Goal: Task Accomplishment & Management: Manage account settings

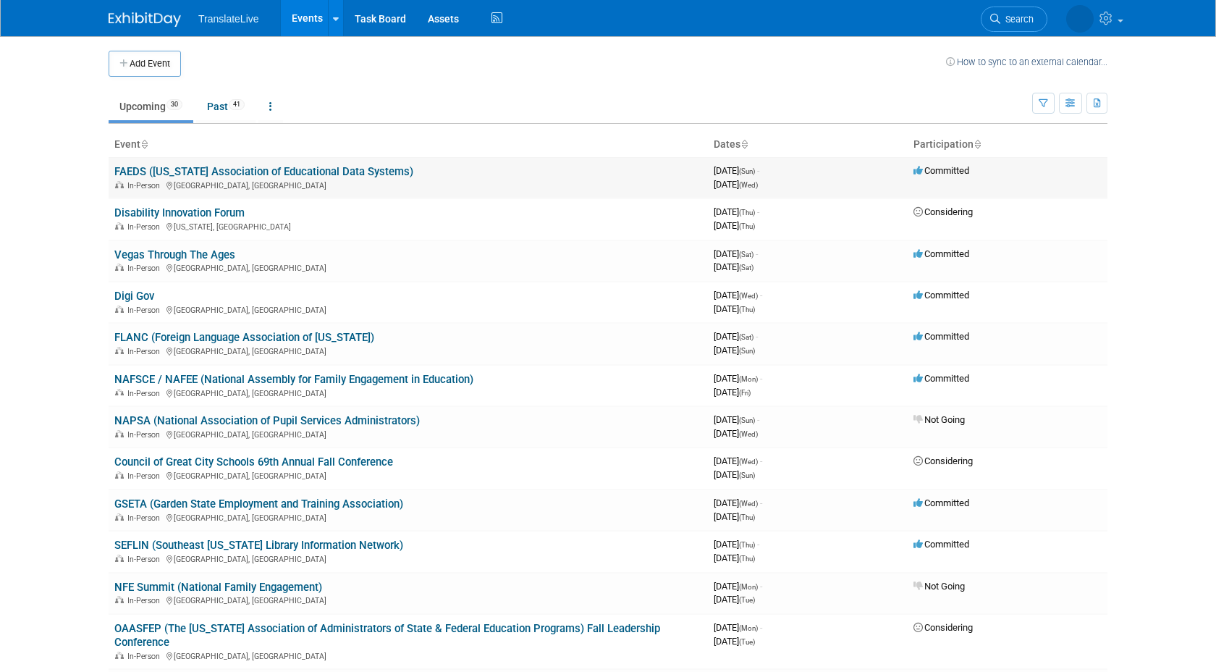
click at [163, 169] on link "FAEDS ([US_STATE] Association of Educational Data Systems)" at bounding box center [263, 171] width 299 height 13
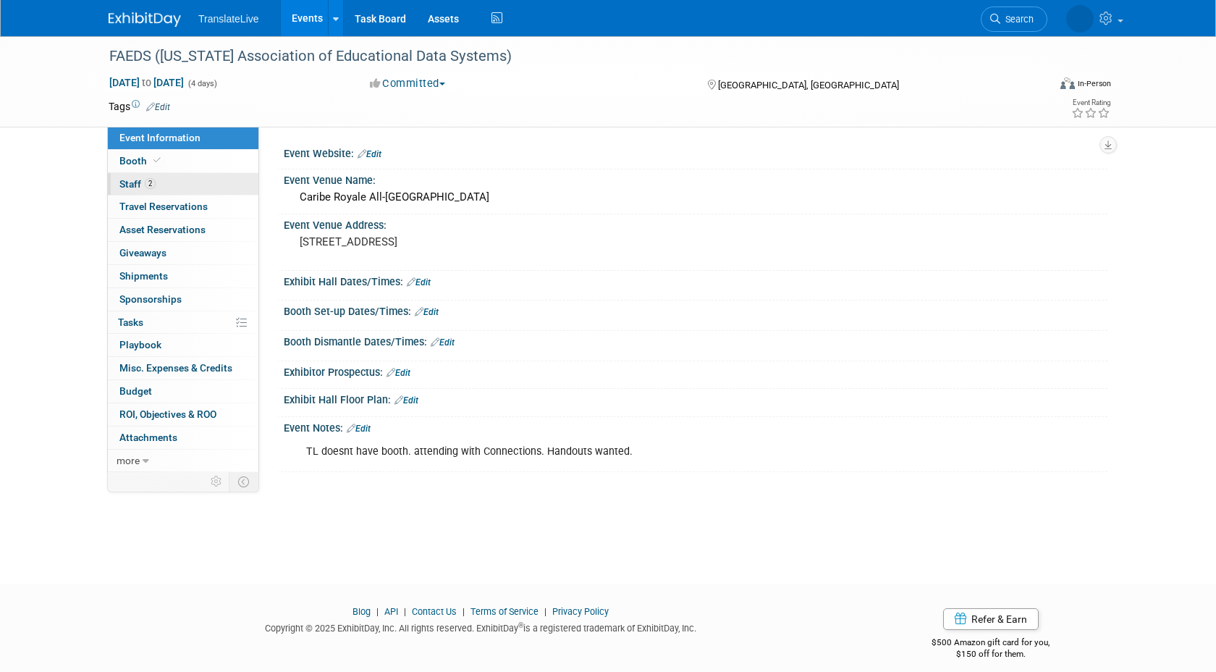
click at [126, 184] on span "Staff 2" at bounding box center [137, 184] width 36 height 12
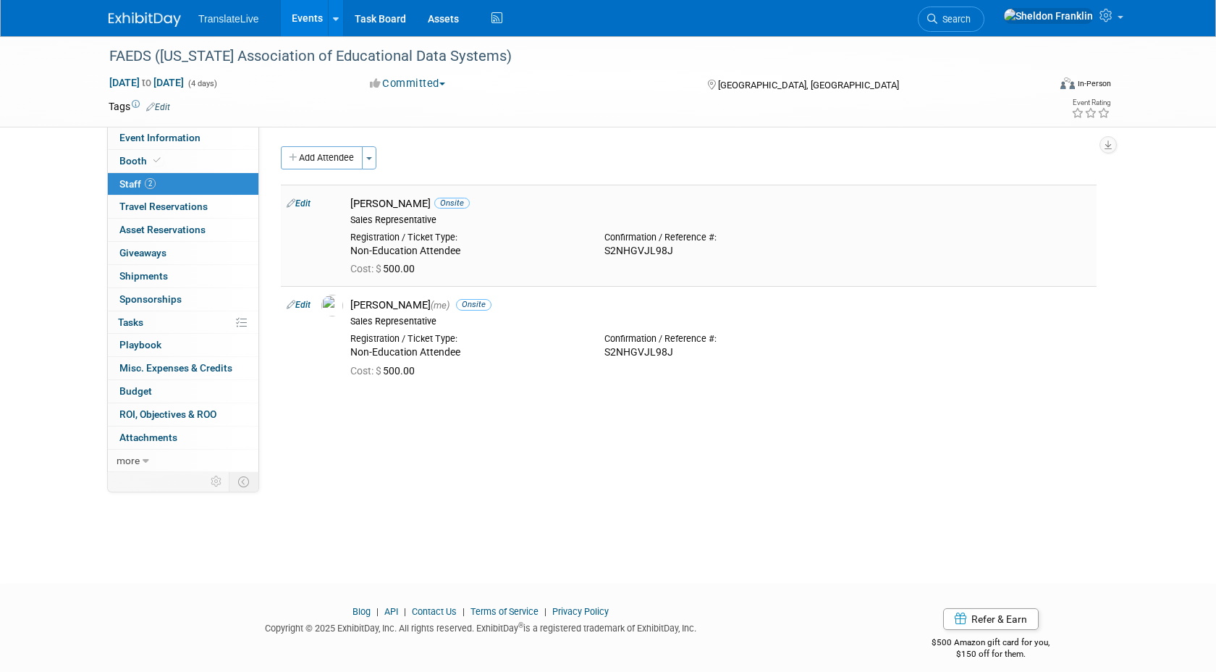
click at [292, 209] on icon at bounding box center [291, 202] width 9 height 15
select select "460f7edc-b793-4485-aa1a-faf2ec959097"
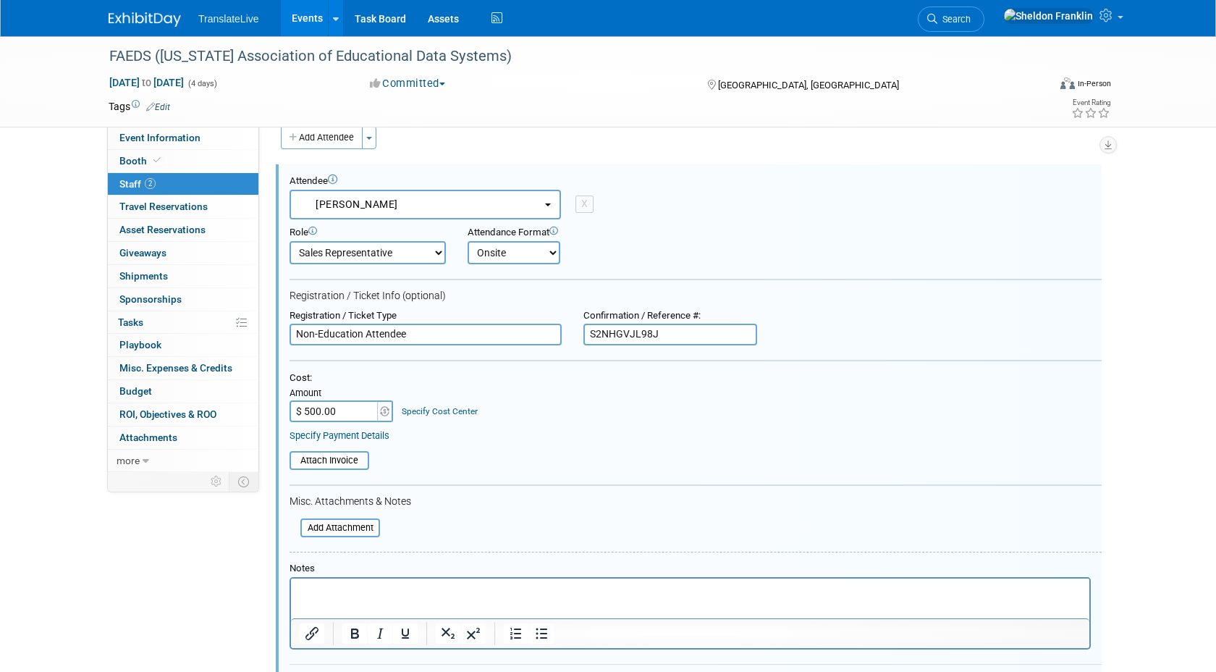
scroll to position [335, 0]
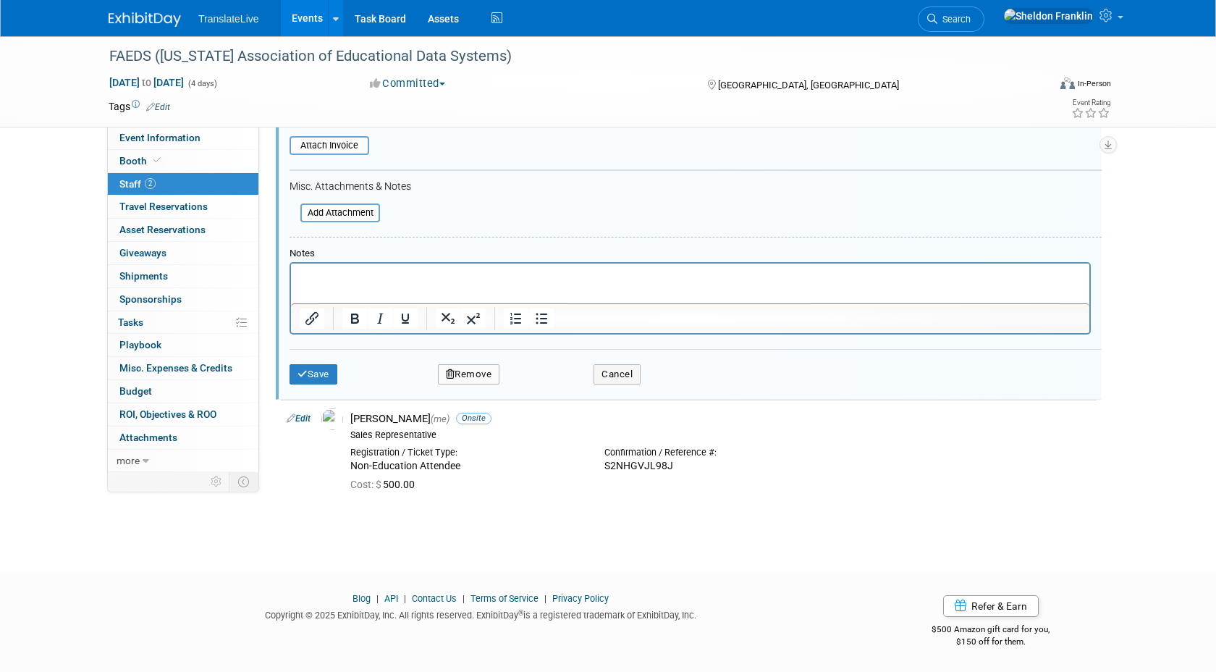
click at [475, 371] on button "Remove" at bounding box center [469, 374] width 62 height 20
click at [542, 383] on link "Yes" at bounding box center [548, 386] width 42 height 23
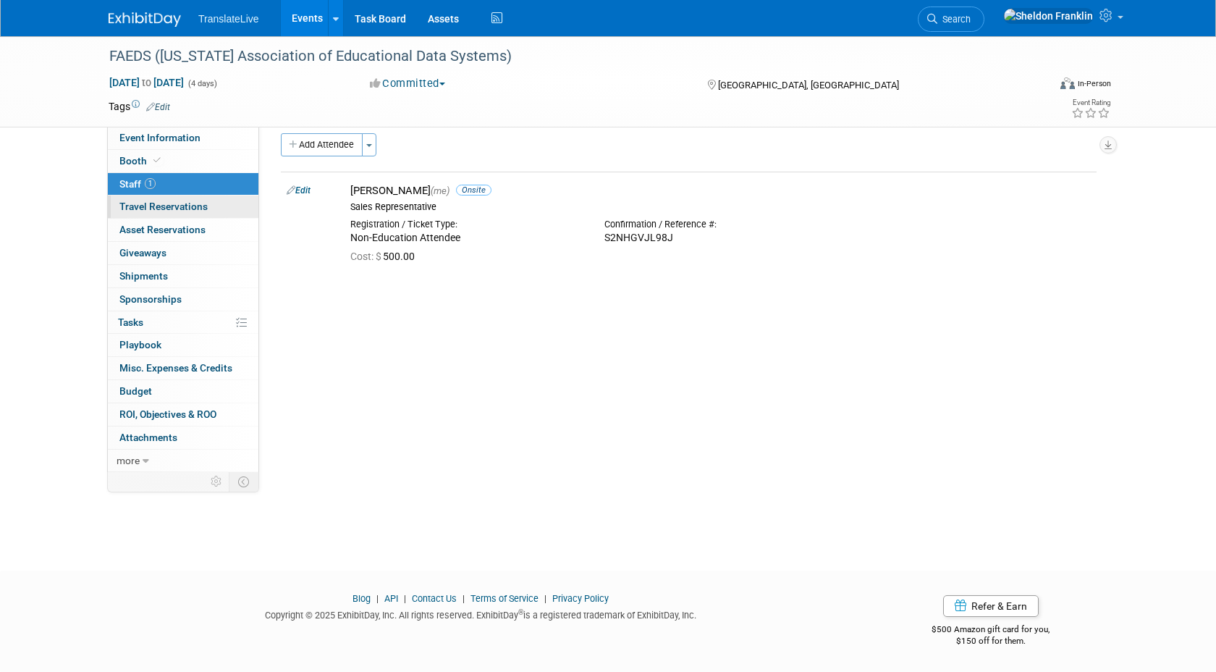
click at [164, 206] on span "Travel Reservations 0" at bounding box center [163, 206] width 88 height 12
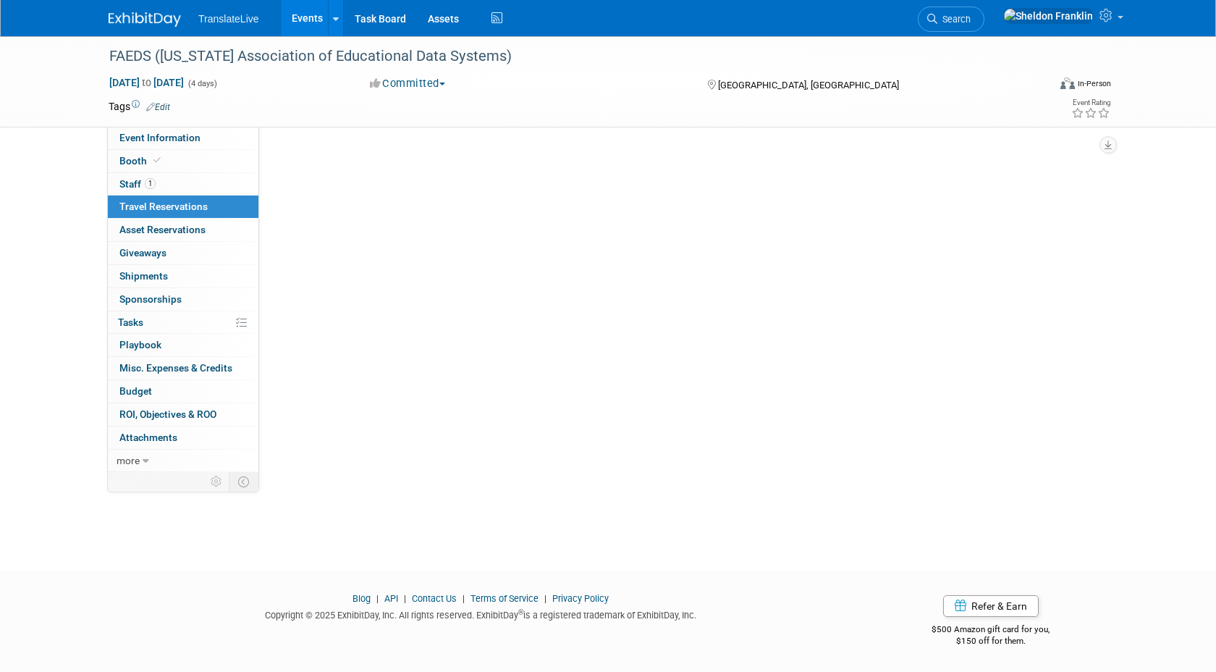
scroll to position [0, 0]
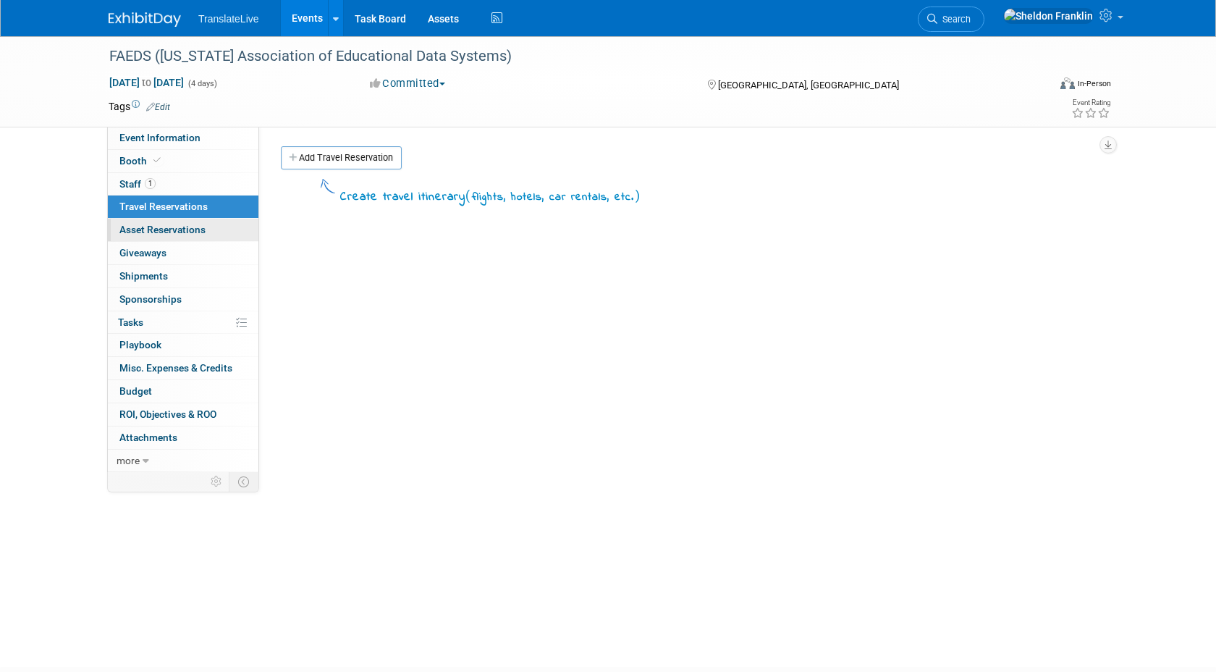
click at [169, 231] on span "Asset Reservations 0" at bounding box center [162, 230] width 86 height 12
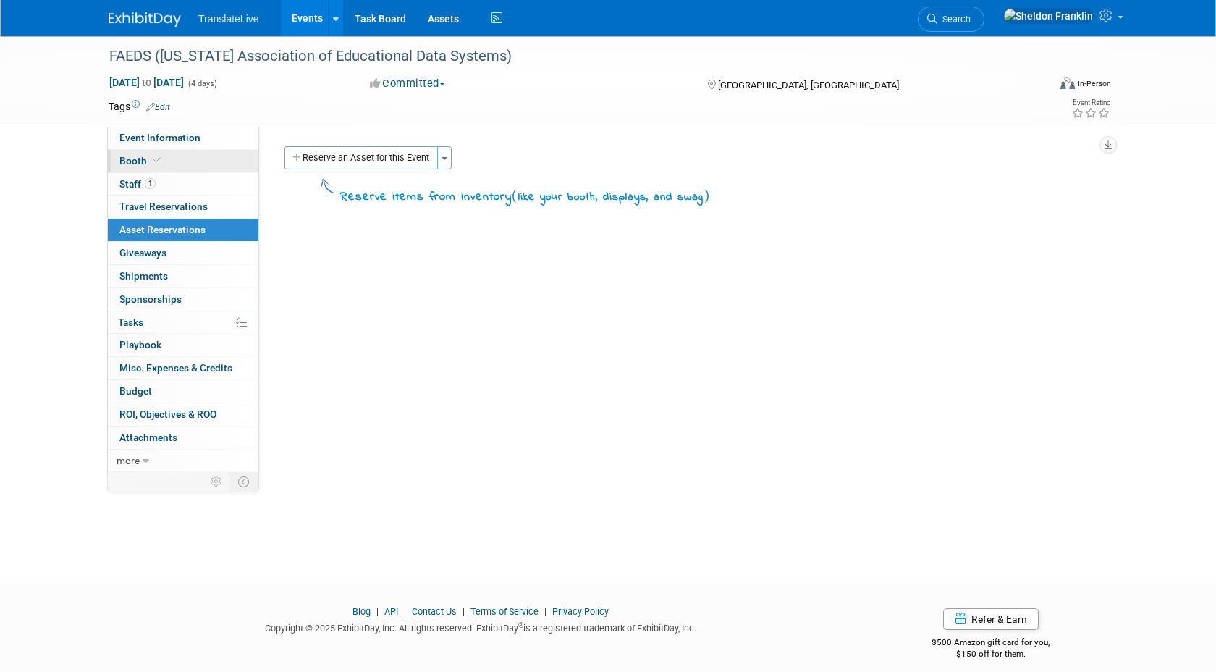
click at [145, 161] on span "Booth" at bounding box center [141, 161] width 44 height 12
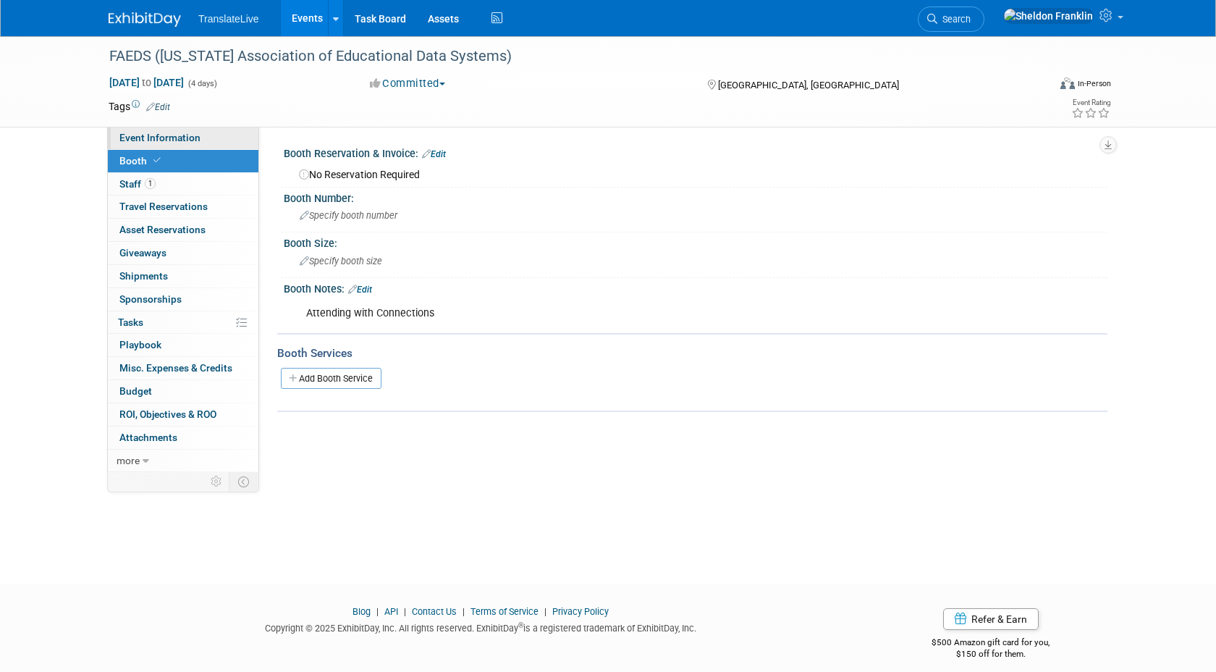
click at [156, 138] on span "Event Information" at bounding box center [159, 138] width 81 height 12
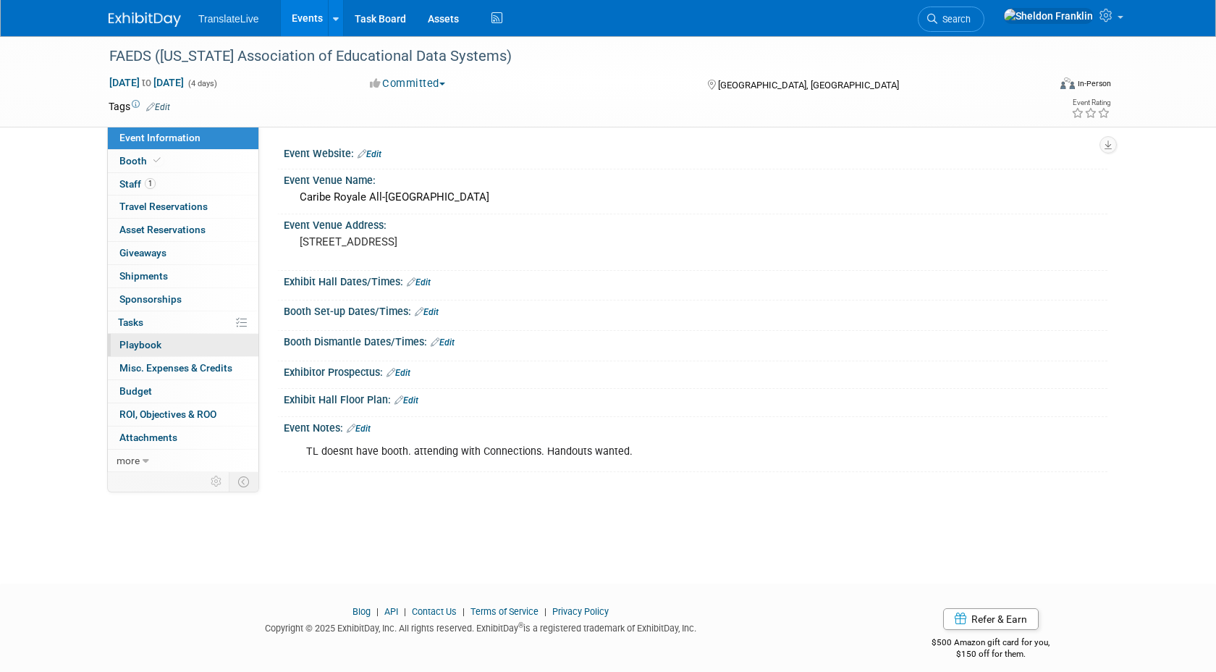
click at [180, 353] on link "0 Playbook 0" at bounding box center [183, 345] width 151 height 22
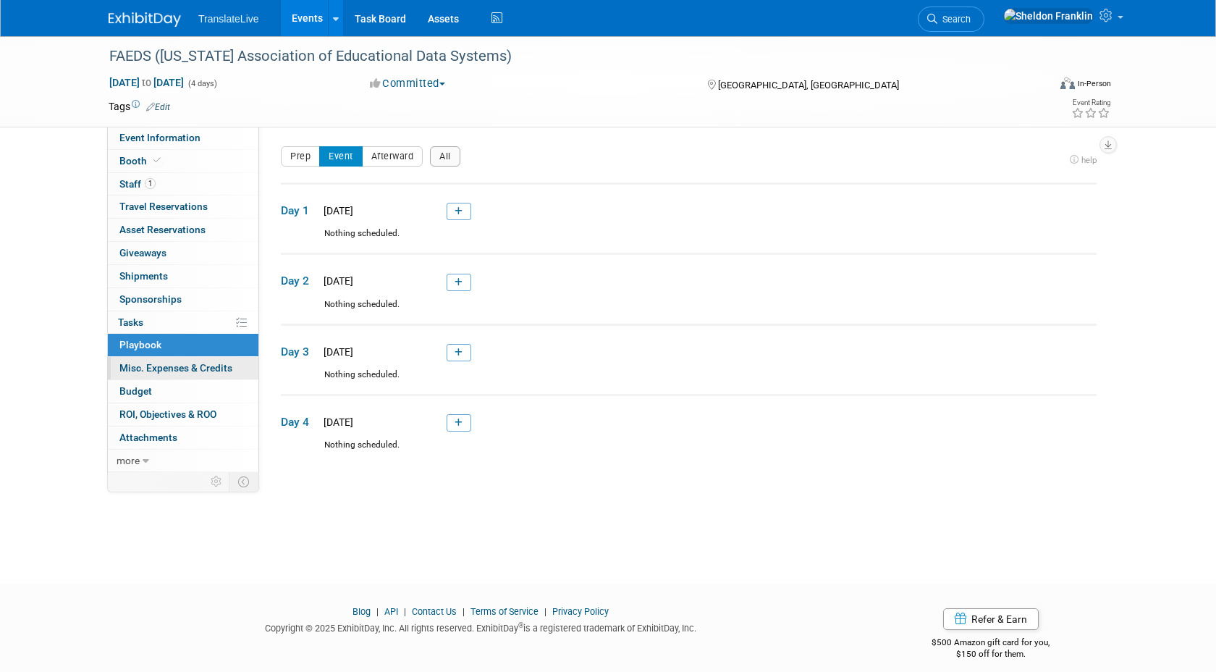
click at [181, 370] on span "Misc. Expenses & Credits 0" at bounding box center [175, 368] width 113 height 12
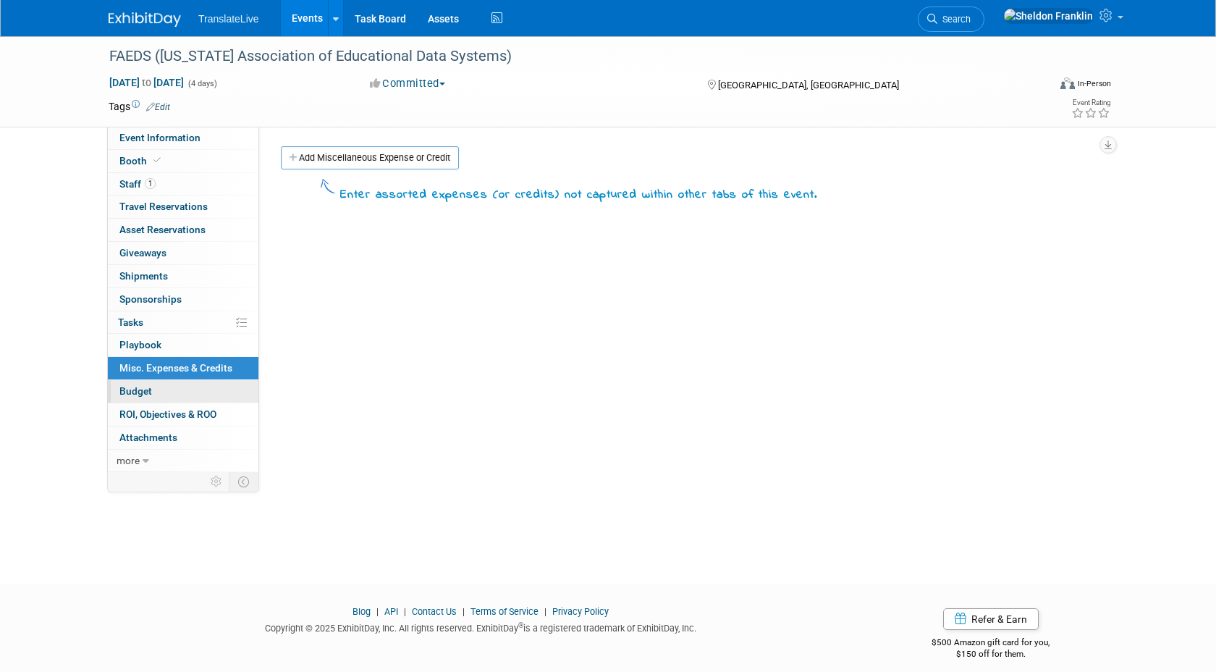
click at [156, 392] on link "Budget" at bounding box center [183, 391] width 151 height 22
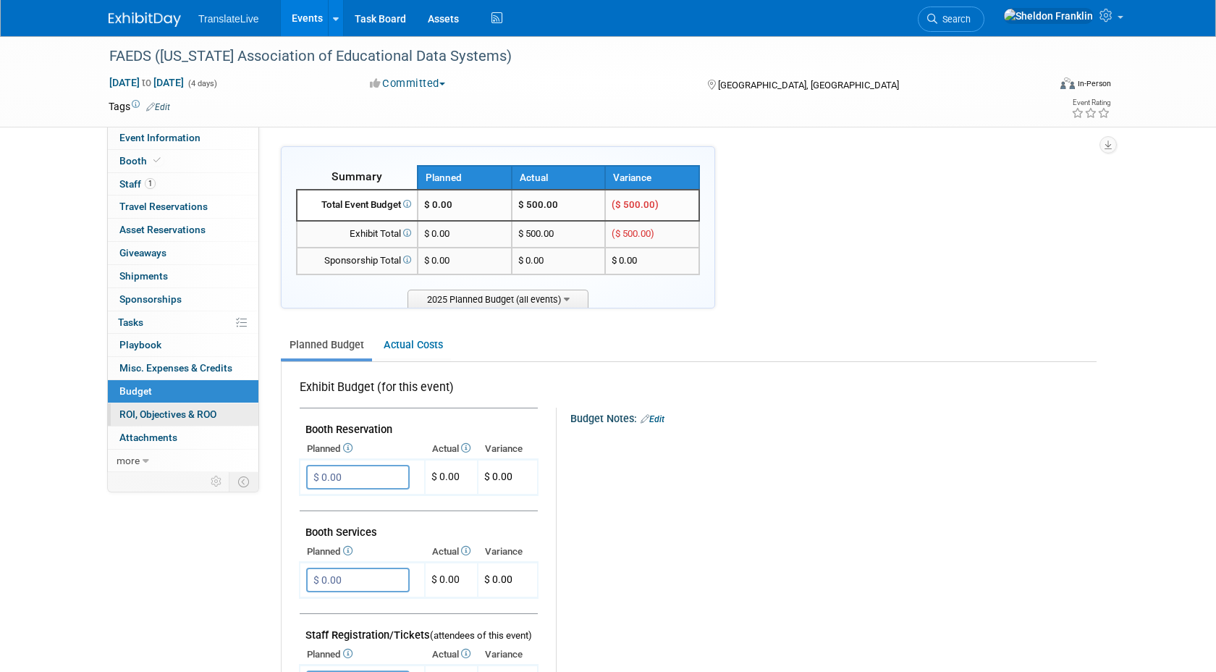
click at [160, 417] on span "ROI, Objectives & ROO 0" at bounding box center [167, 414] width 97 height 12
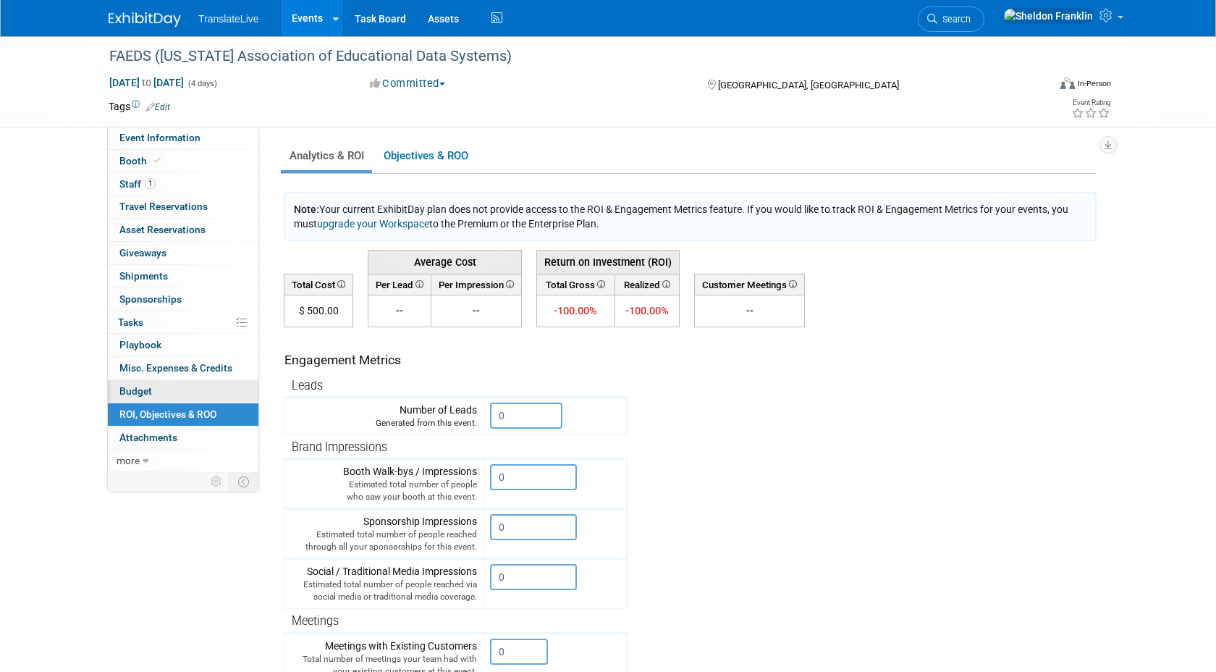
click at [152, 392] on link "Budget" at bounding box center [183, 391] width 151 height 22
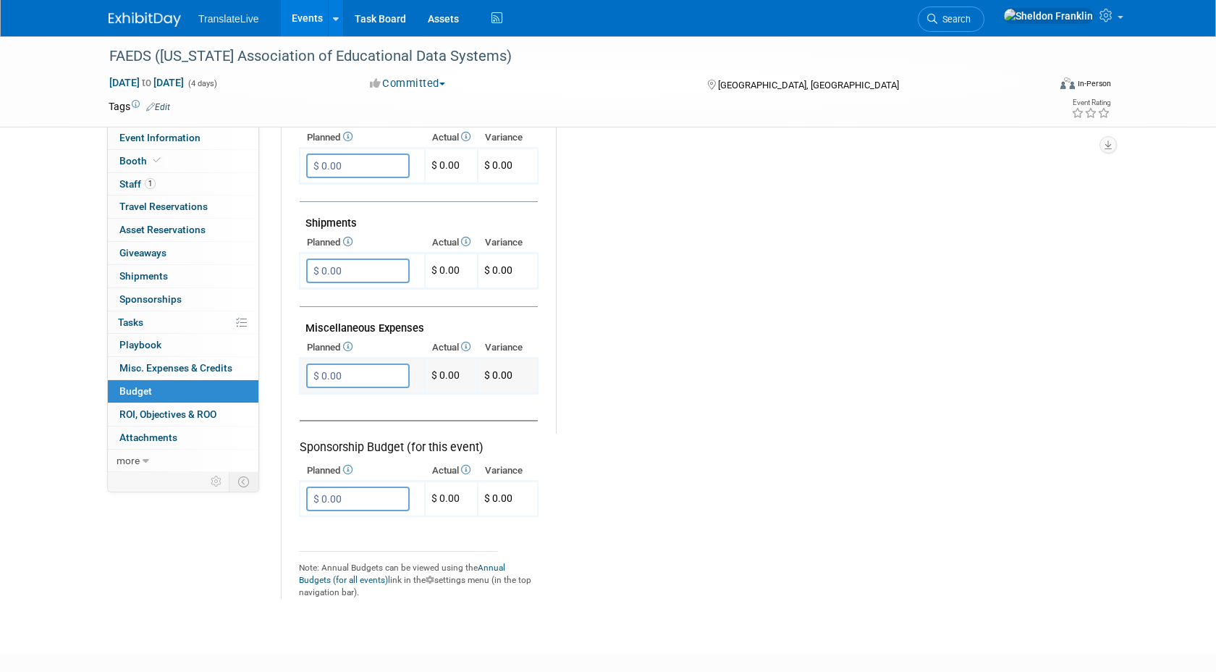
scroll to position [669, 0]
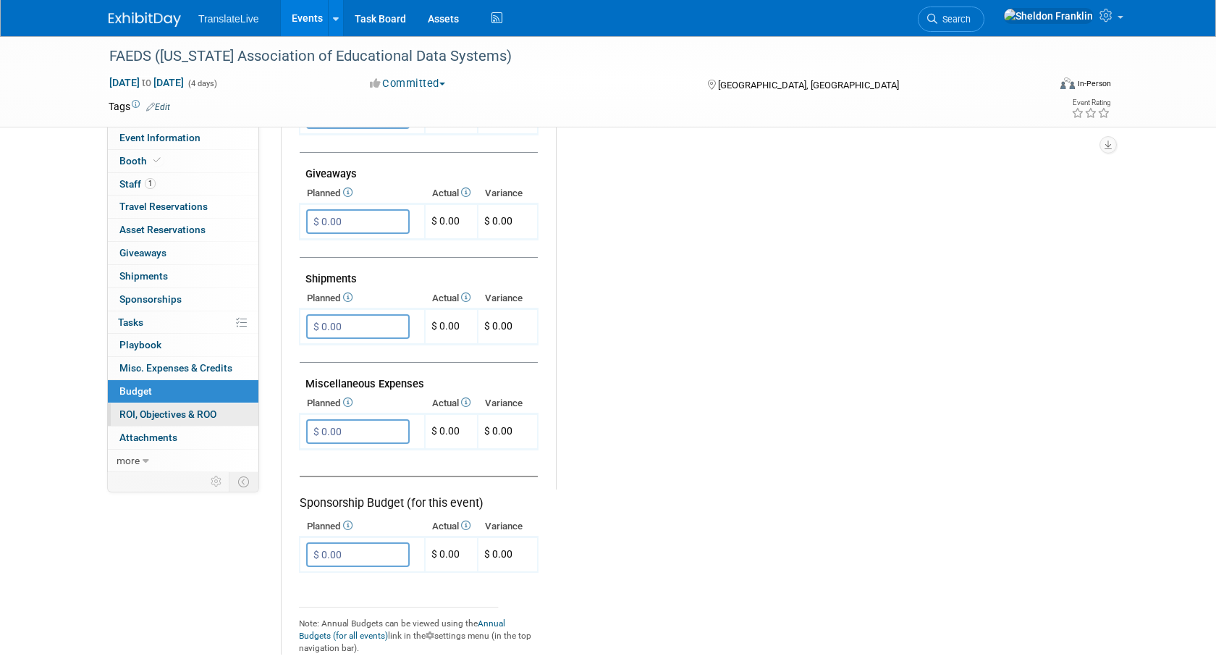
click at [161, 414] on span "ROI, Objectives & ROO 0" at bounding box center [167, 414] width 97 height 12
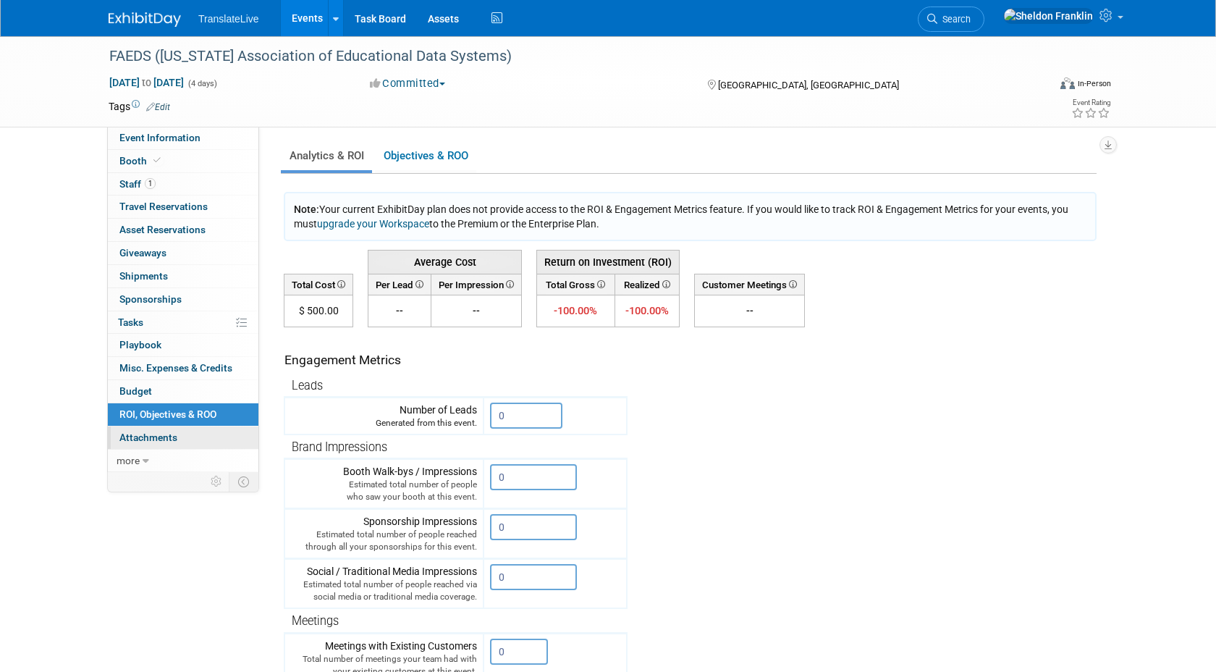
click at [161, 438] on span "Attachments 0" at bounding box center [148, 437] width 58 height 12
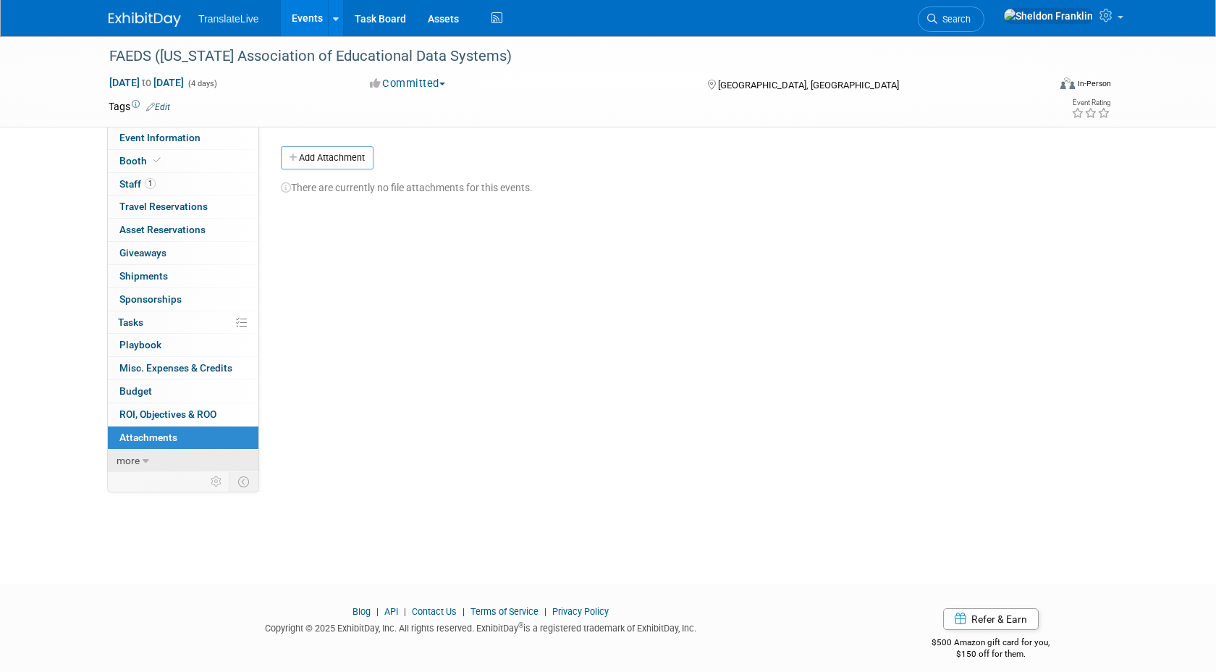
click at [140, 459] on link "more" at bounding box center [183, 460] width 151 height 22
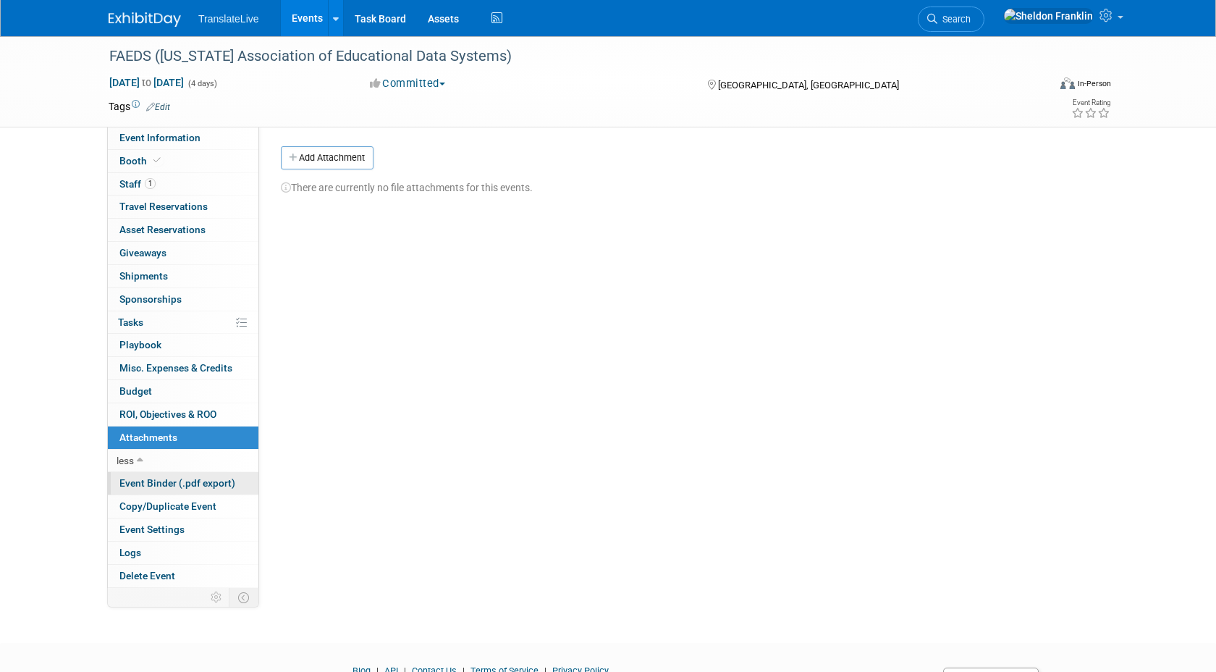
click at [194, 487] on span "Event Binder (.pdf export)" at bounding box center [177, 483] width 116 height 12
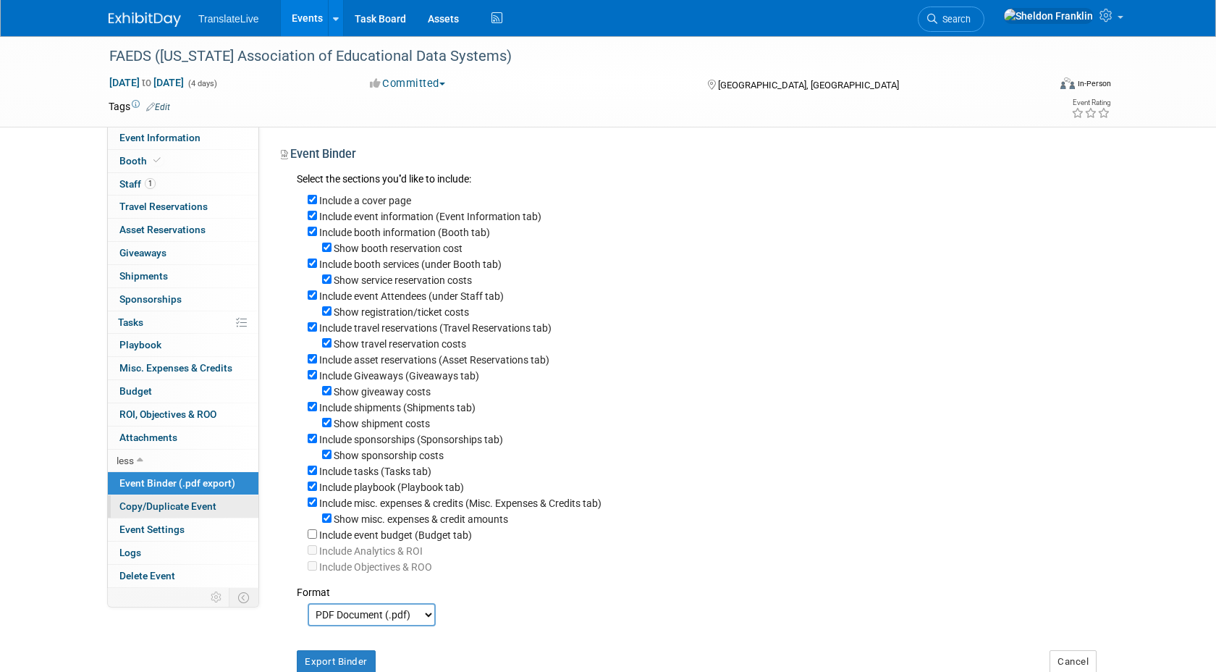
click at [168, 511] on span "Copy/Duplicate Event" at bounding box center [167, 506] width 97 height 12
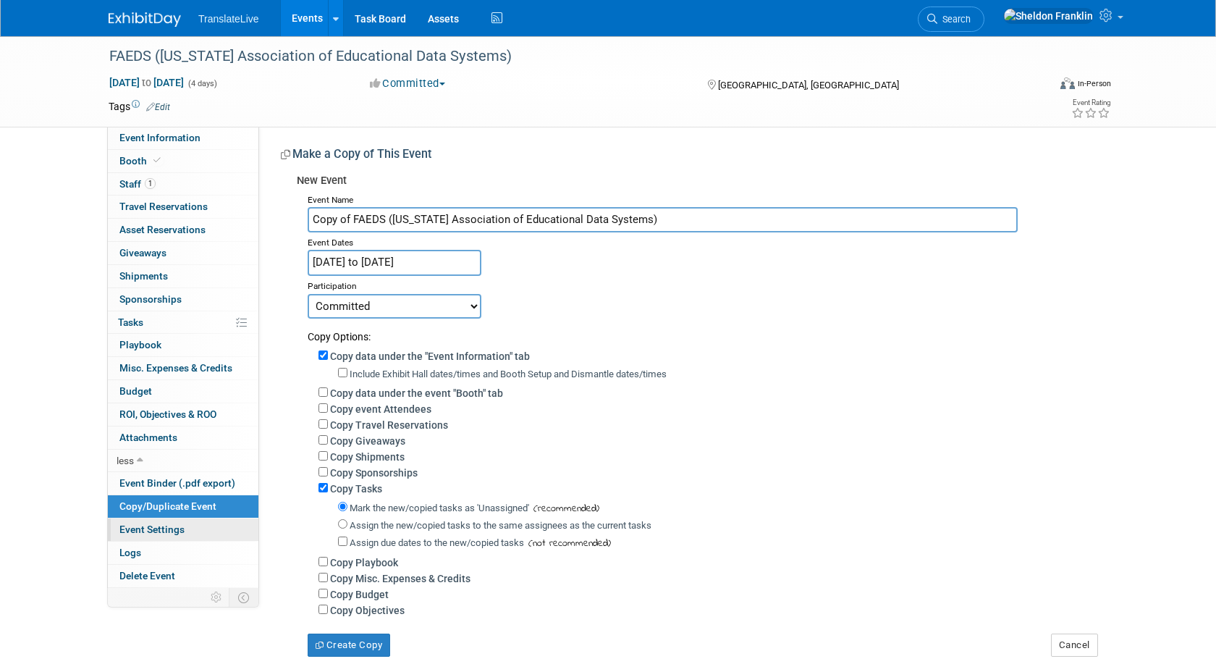
click at [156, 530] on span "Event Settings" at bounding box center [151, 529] width 65 height 12
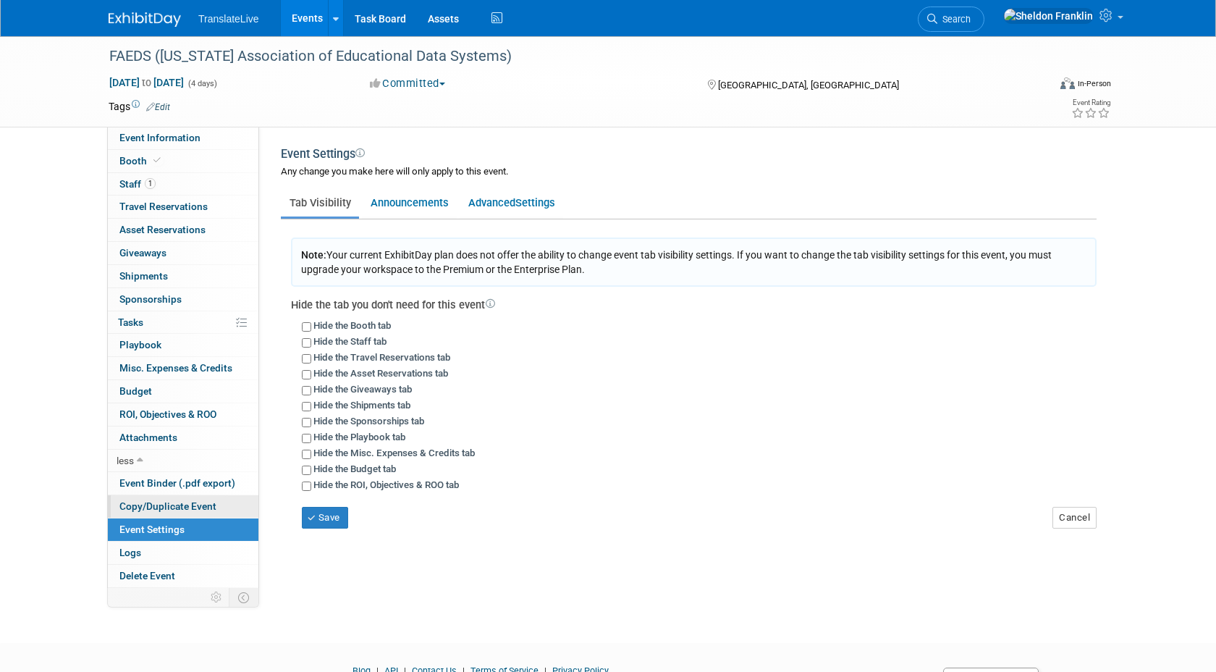
click at [163, 499] on link "Copy/Duplicate Event" at bounding box center [183, 506] width 151 height 22
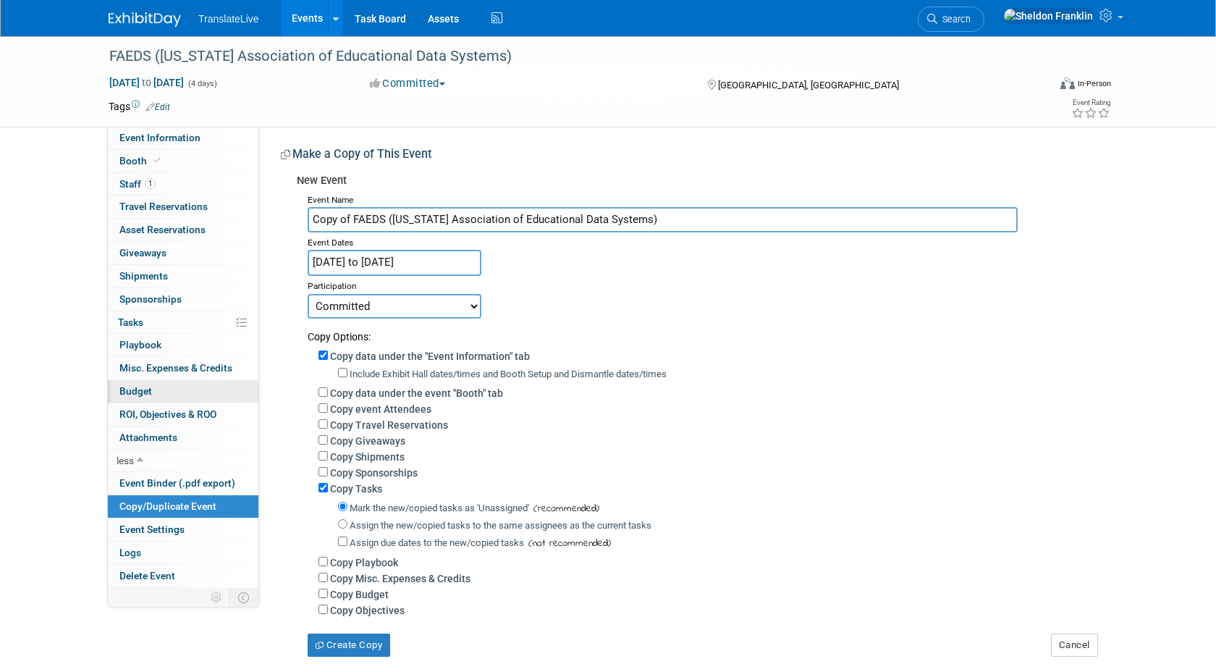
click at [156, 389] on link "Budget" at bounding box center [183, 391] width 151 height 22
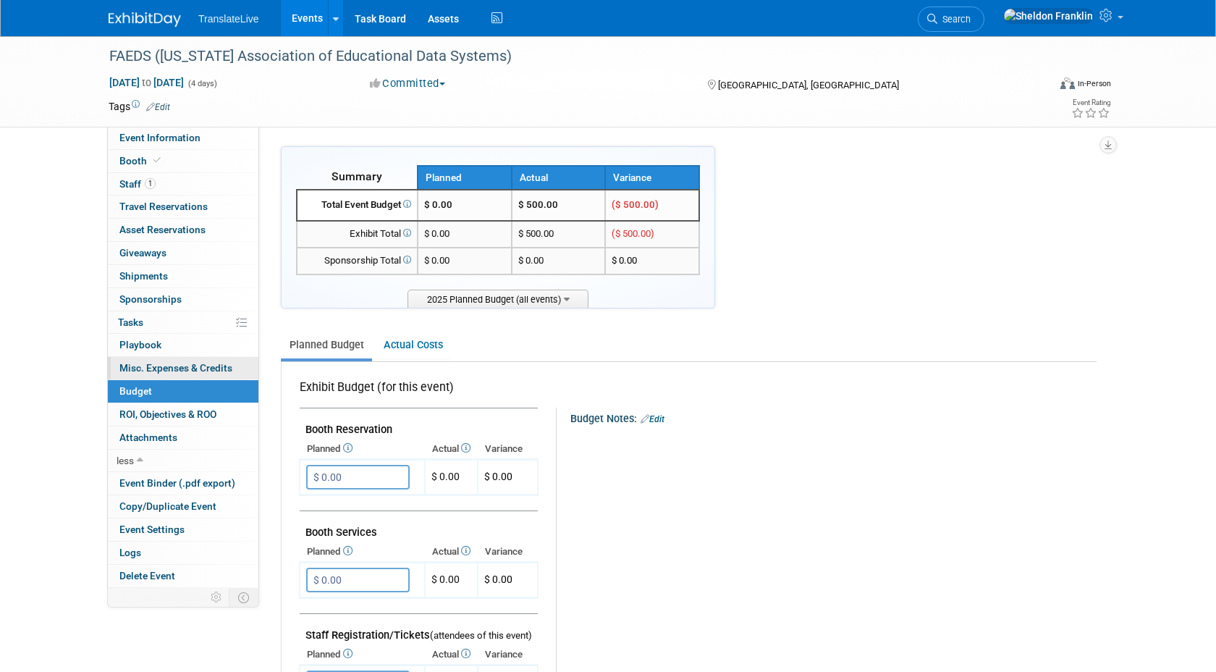
click at [155, 363] on span "Misc. Expenses & Credits 0" at bounding box center [175, 368] width 113 height 12
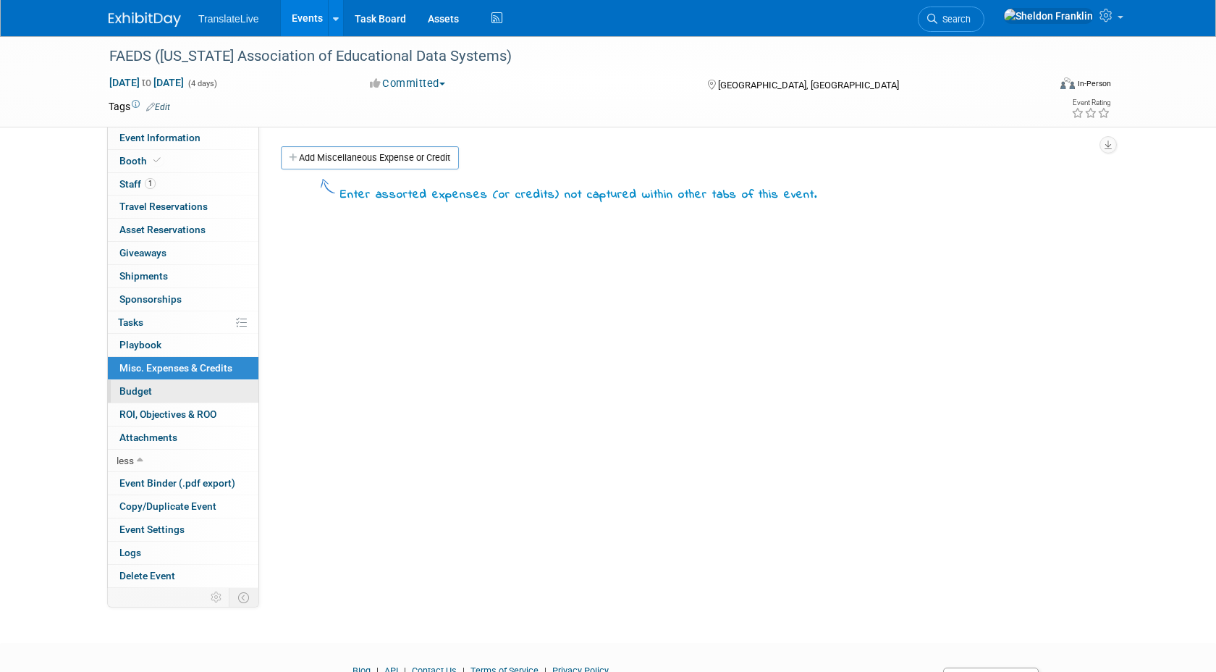
click at [148, 382] on link "Budget" at bounding box center [183, 391] width 151 height 22
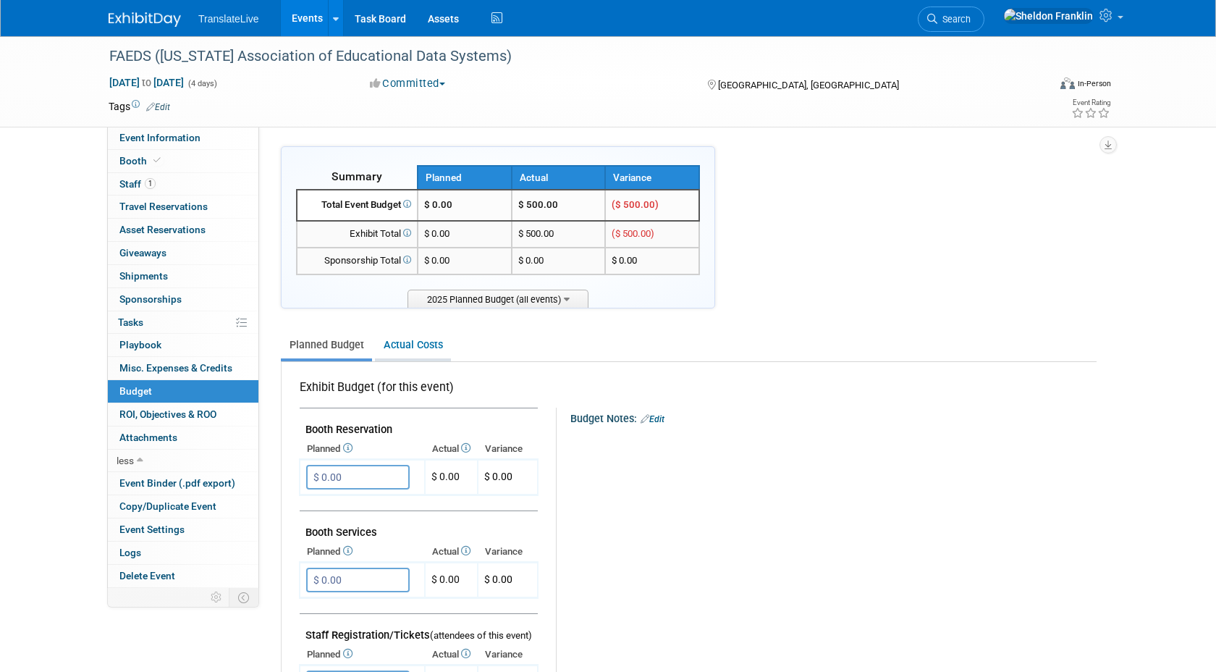
click at [396, 345] on link "Actual Costs" at bounding box center [413, 344] width 76 height 27
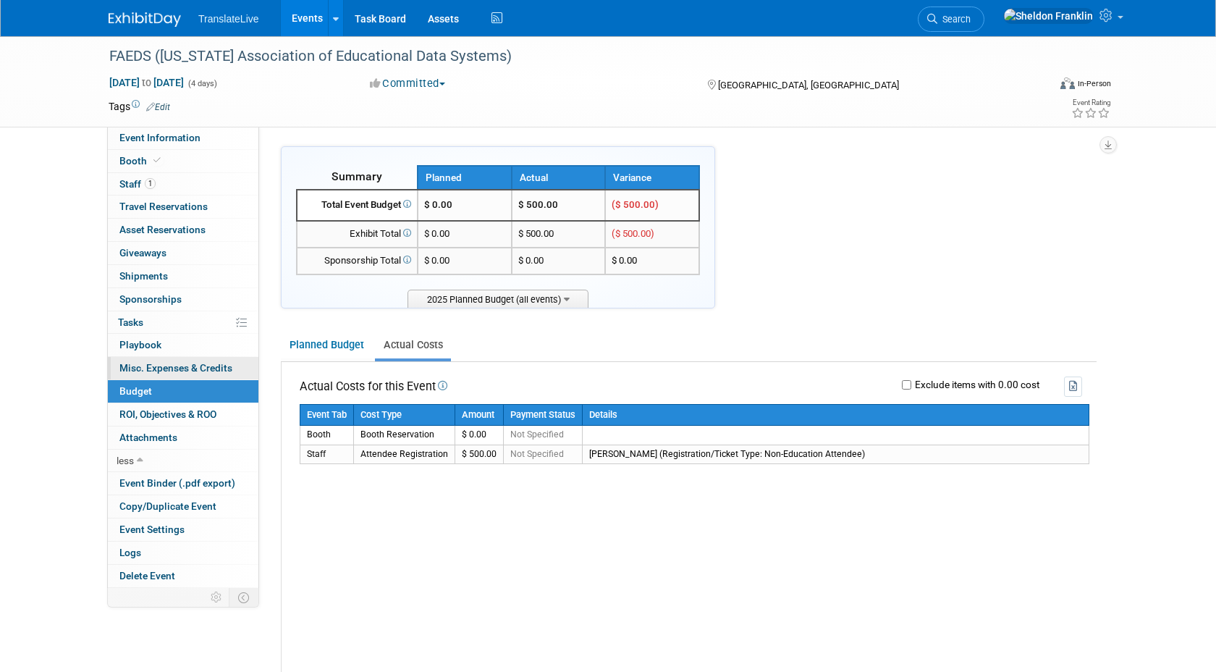
click at [159, 367] on span "Misc. Expenses & Credits 0" at bounding box center [175, 368] width 113 height 12
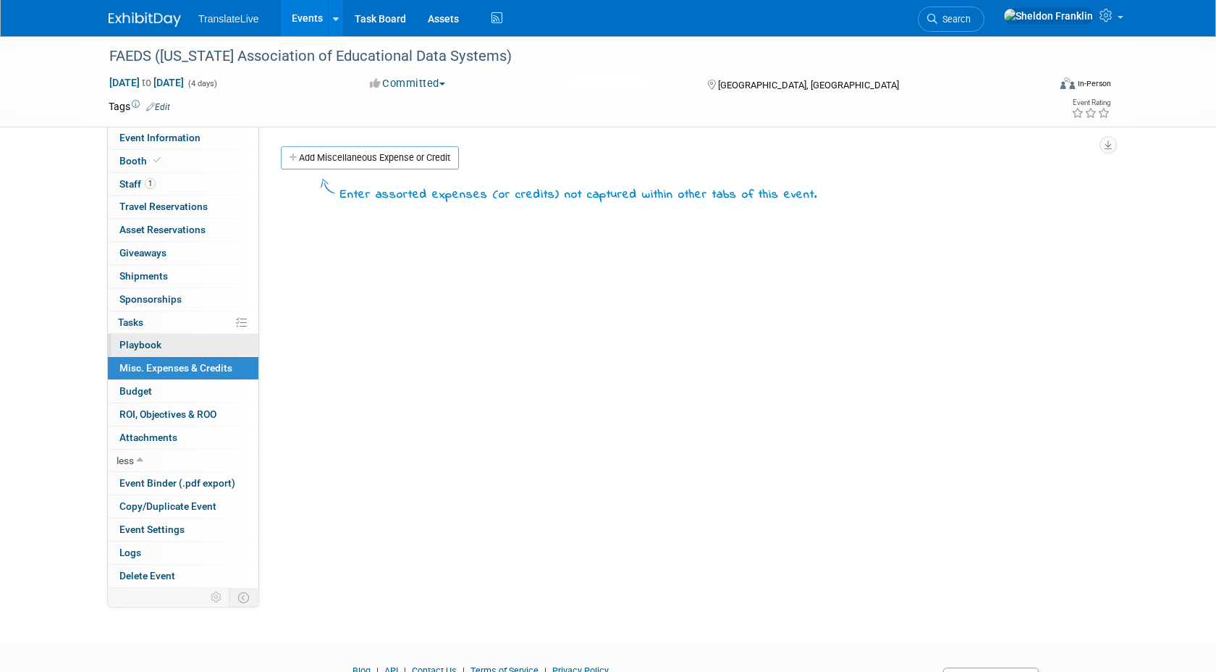
click at [150, 342] on span "Playbook 0" at bounding box center [140, 345] width 42 height 12
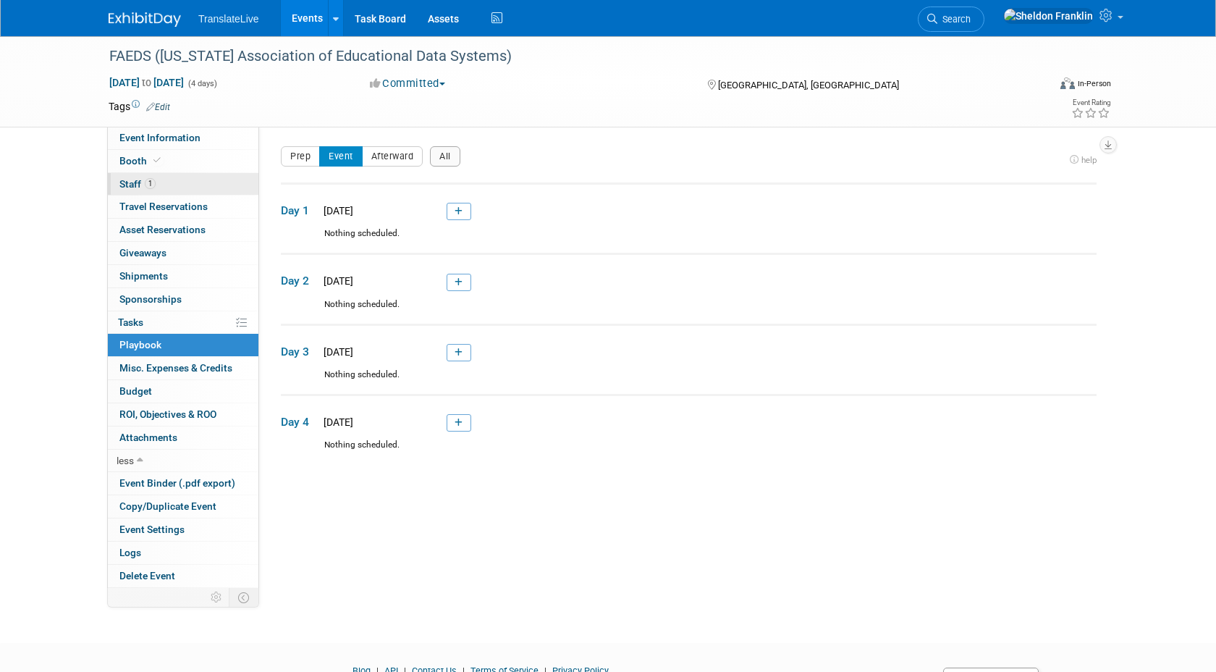
click at [156, 187] on link "1 Staff 1" at bounding box center [183, 184] width 151 height 22
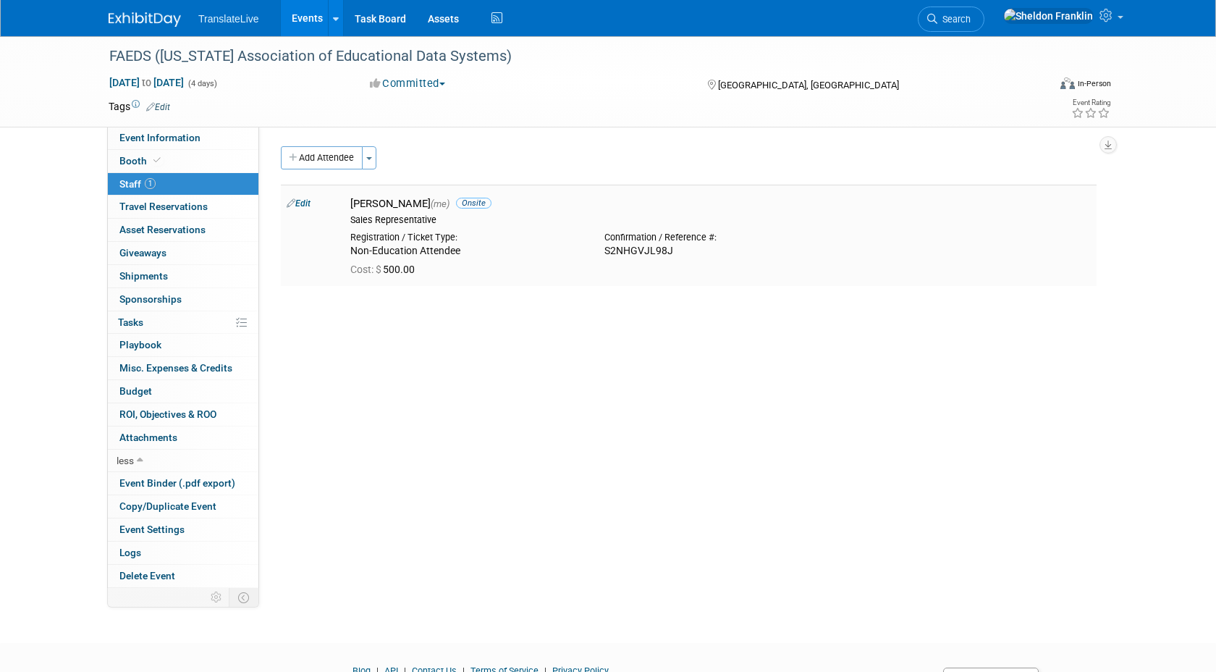
click at [649, 255] on div "S2NHGVJL98J" at bounding box center [720, 251] width 232 height 13
copy td "S2NHGVJL98J"
click at [301, 203] on link "Edit" at bounding box center [299, 203] width 24 height 10
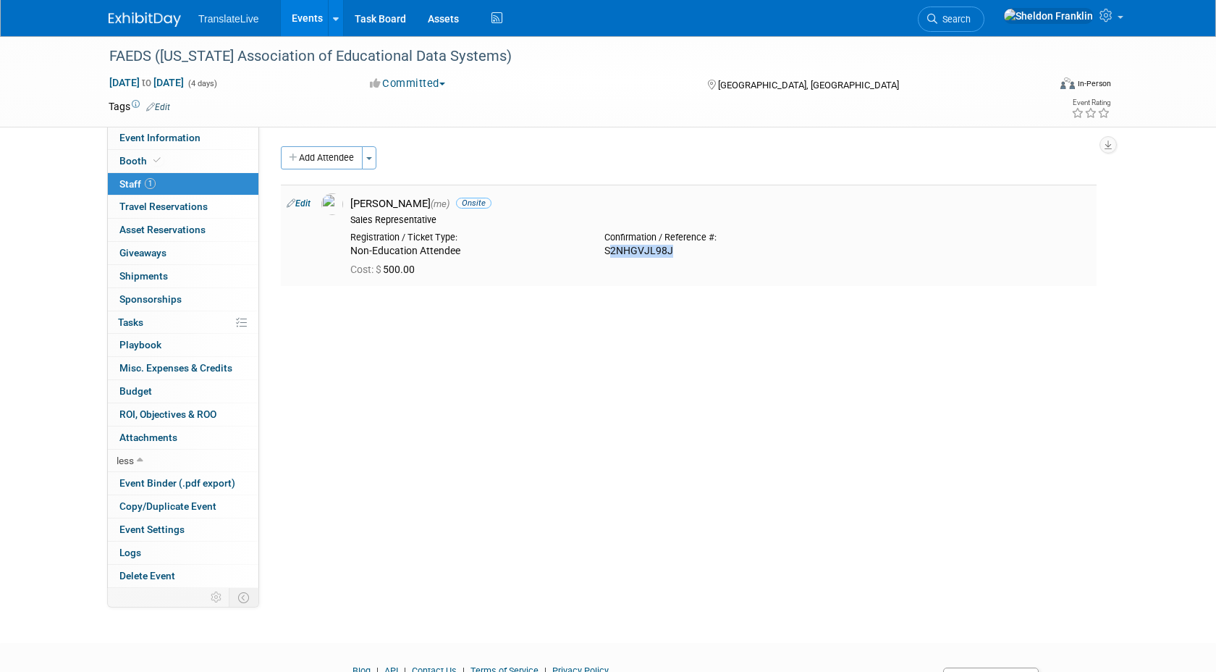
select select "061ee059-0f2f-40ea-965a-35ba37802ee9"
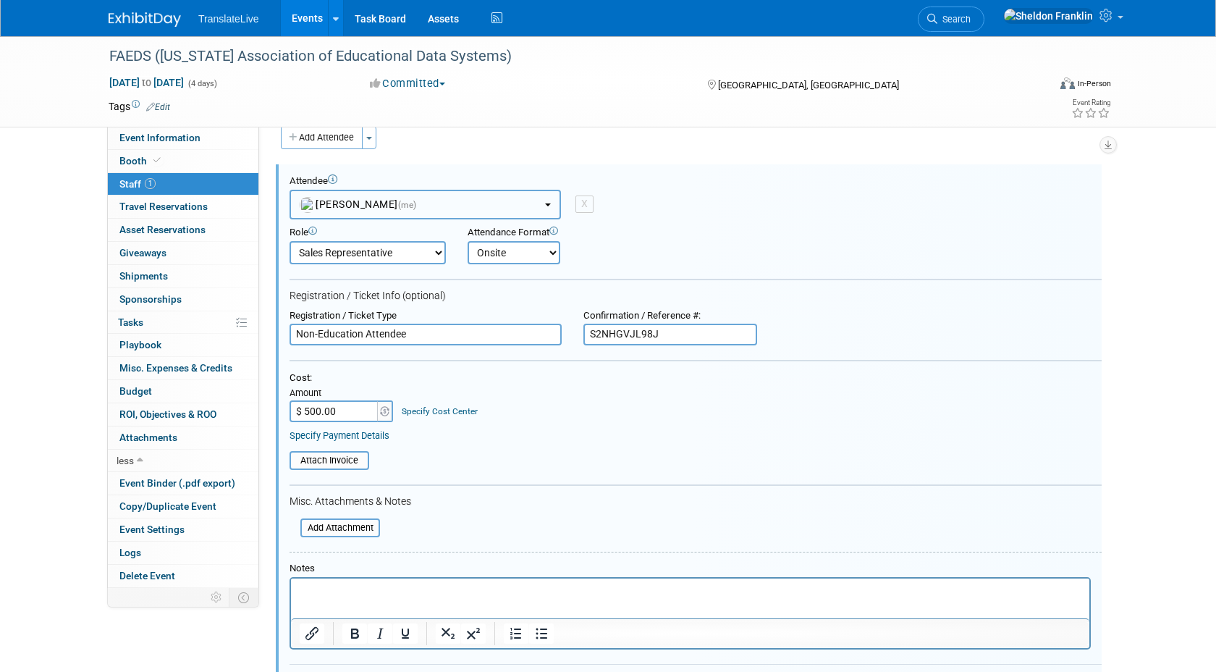
click at [393, 199] on span "[PERSON_NAME] (me)" at bounding box center [358, 204] width 117 height 12
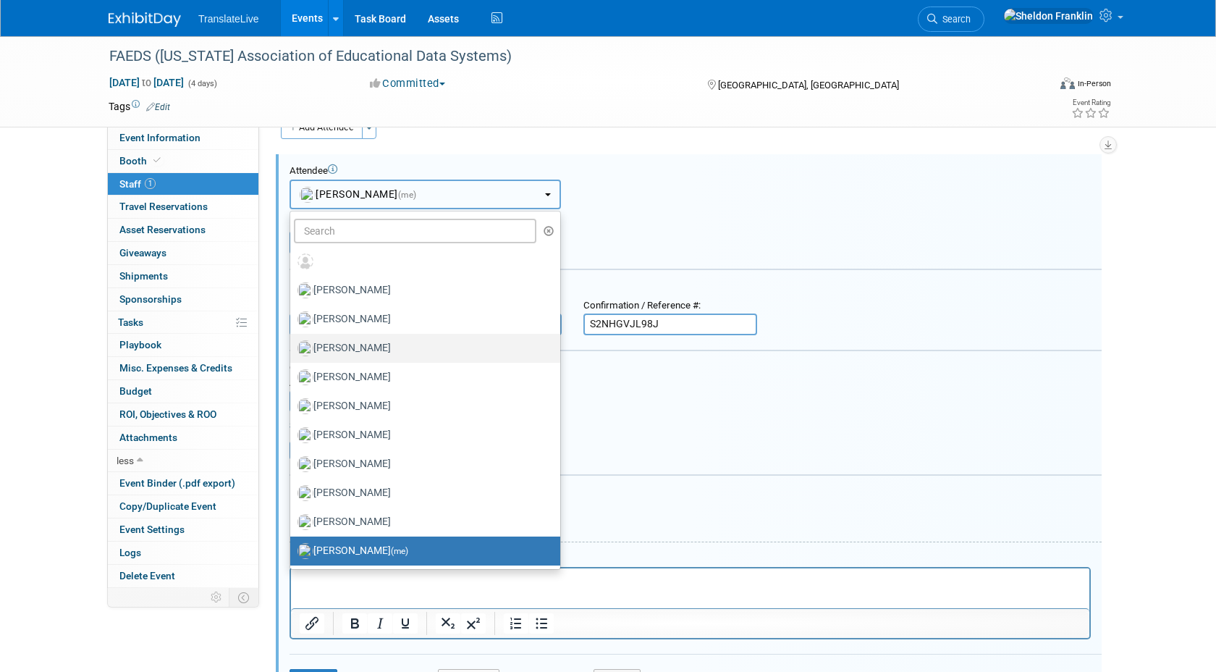
scroll to position [33, 0]
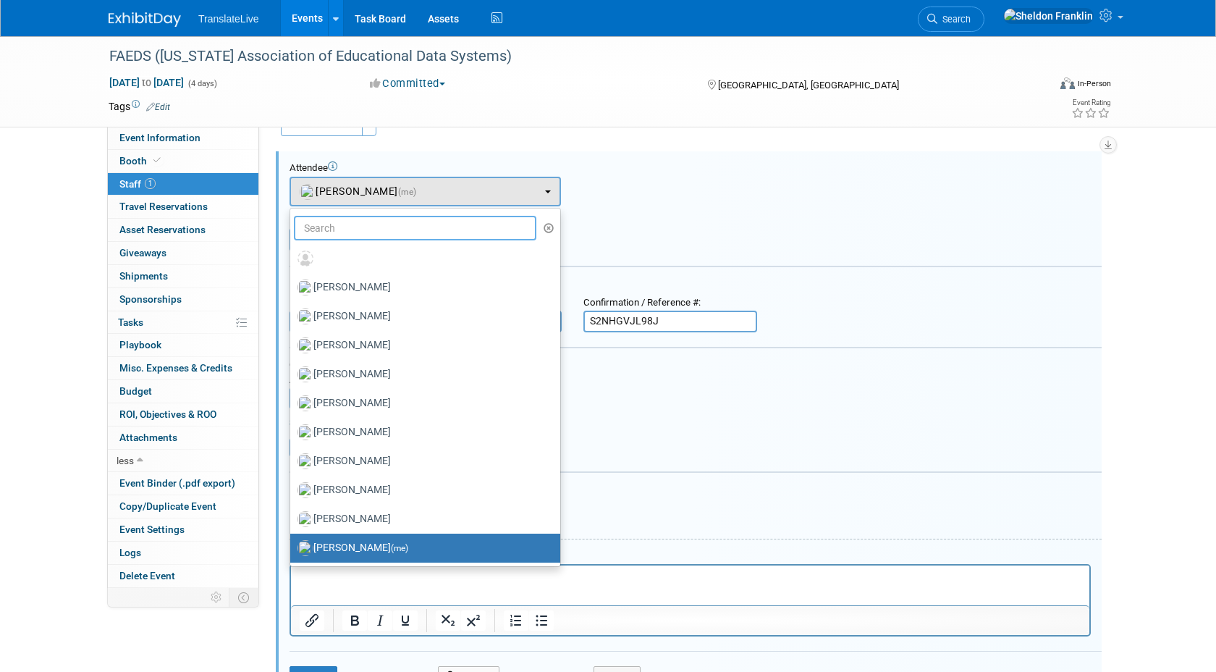
click at [353, 233] on input "text" at bounding box center [415, 228] width 242 height 25
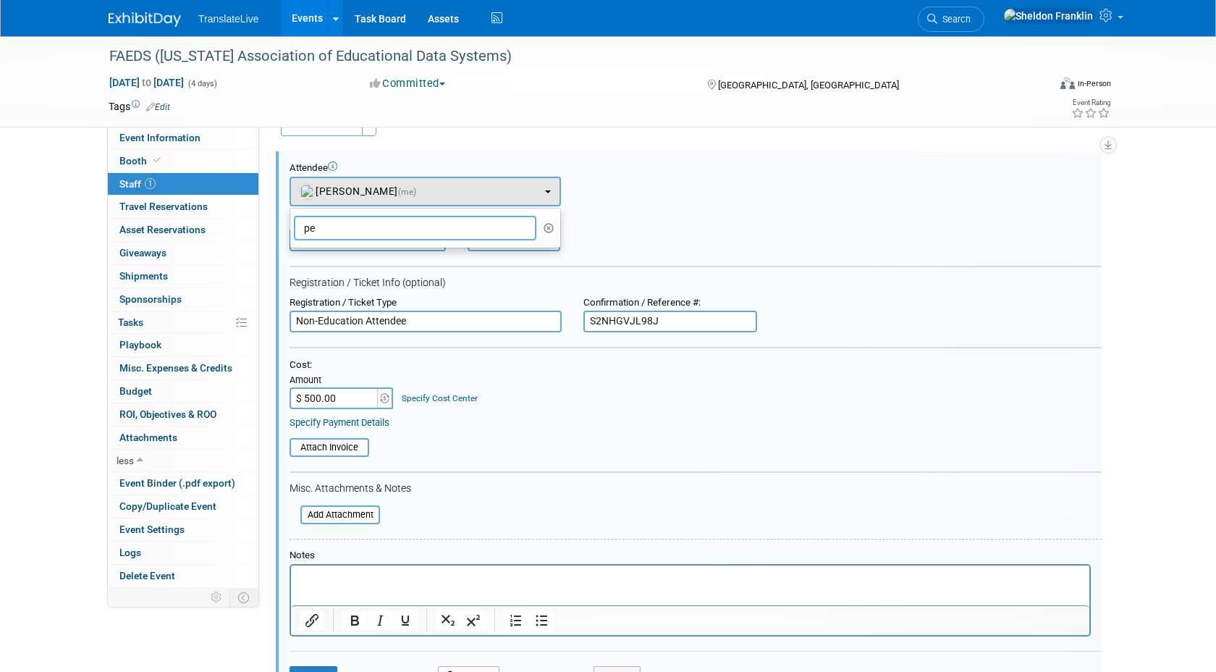
type input "p"
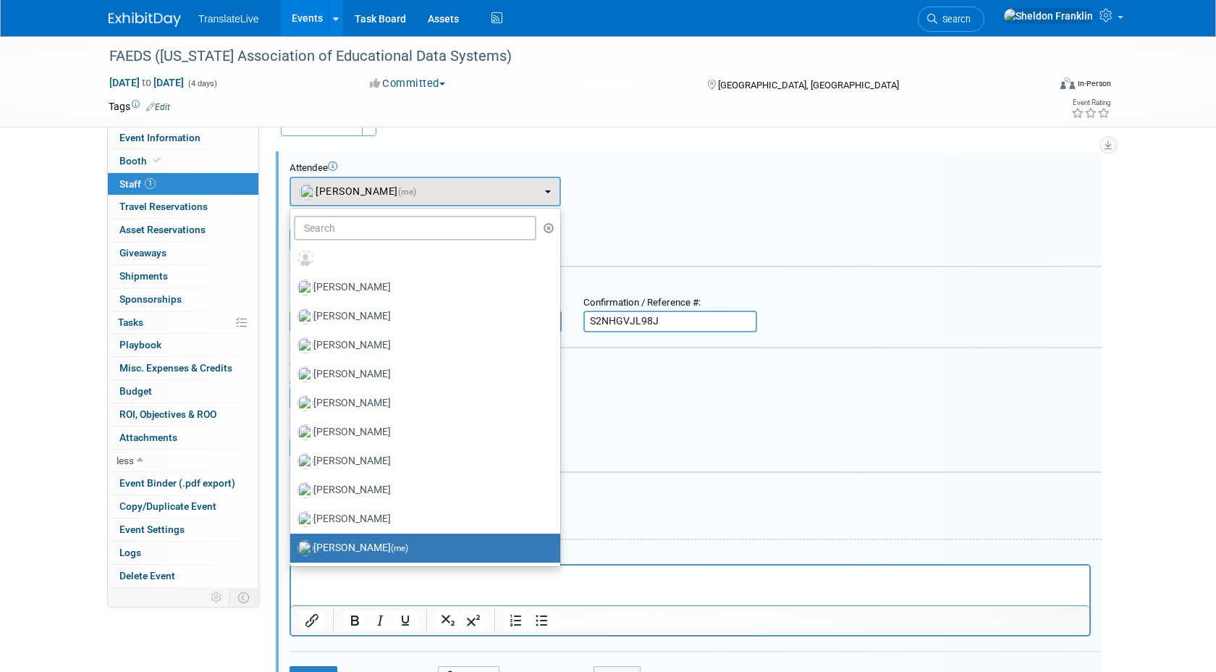
click at [635, 179] on div "Attendee <img src="[URL][DOMAIN_NAME]" style="width: 22px; height: 22px; border…" at bounding box center [695, 184] width 812 height 44
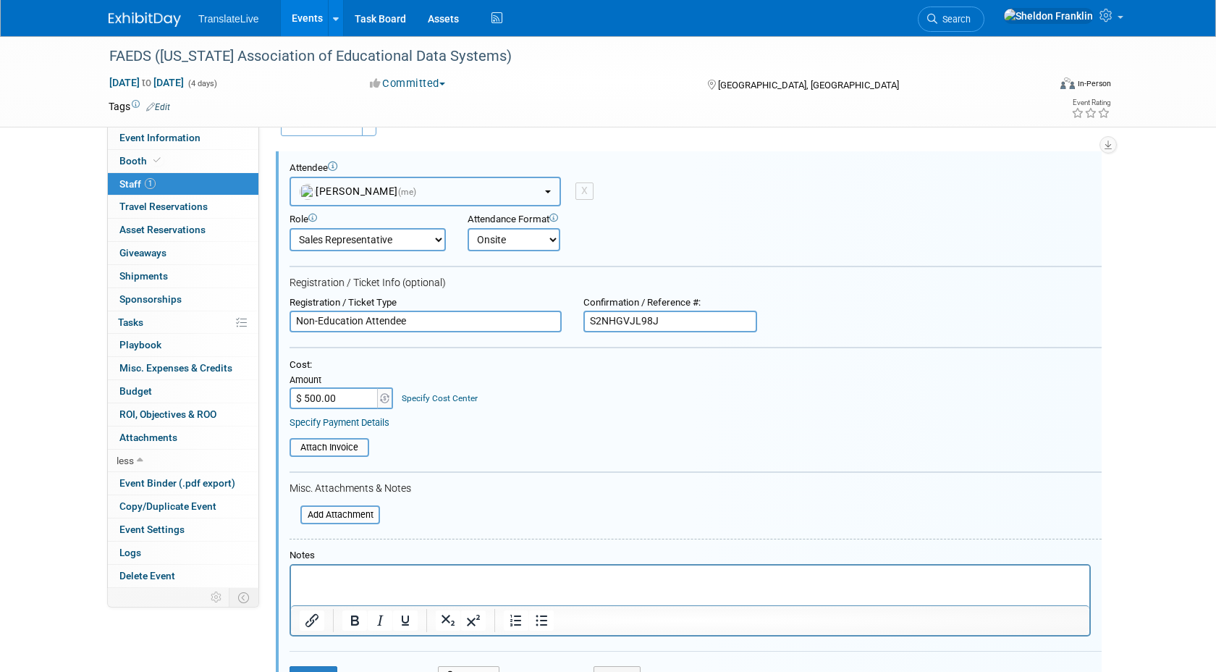
click at [515, 188] on button "[PERSON_NAME] (me)" at bounding box center [424, 192] width 271 height 30
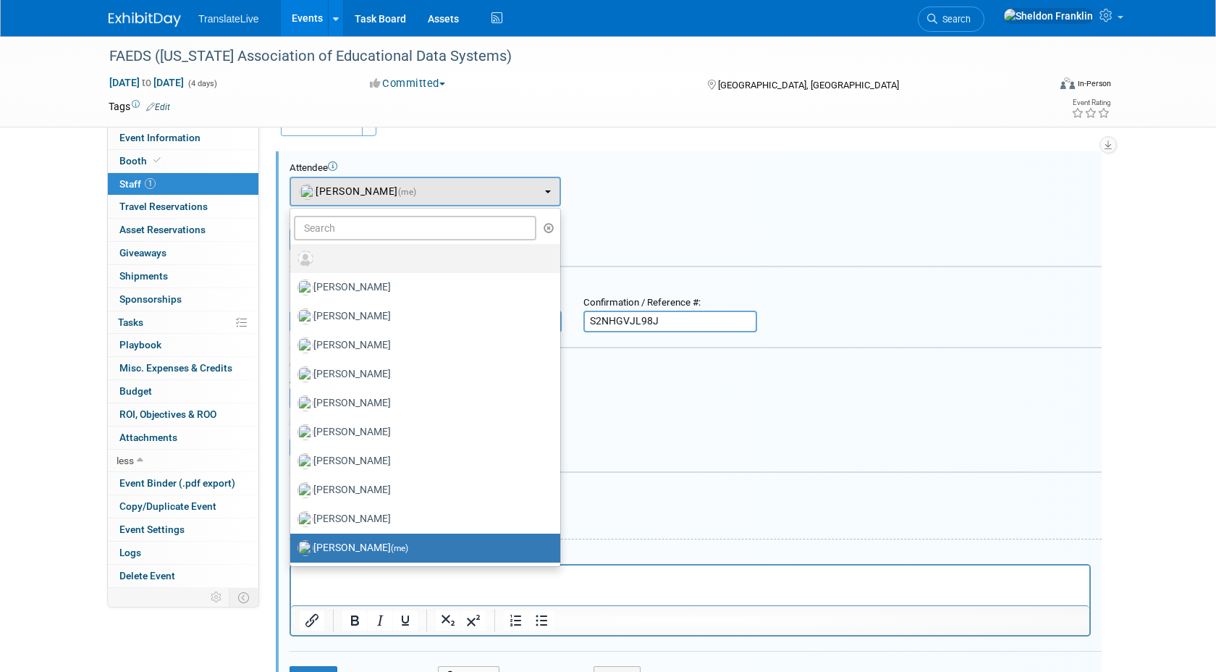
click at [304, 259] on img at bounding box center [305, 258] width 16 height 16
click at [292, 259] on input "radio" at bounding box center [287, 256] width 9 height 9
select select
select select "1"
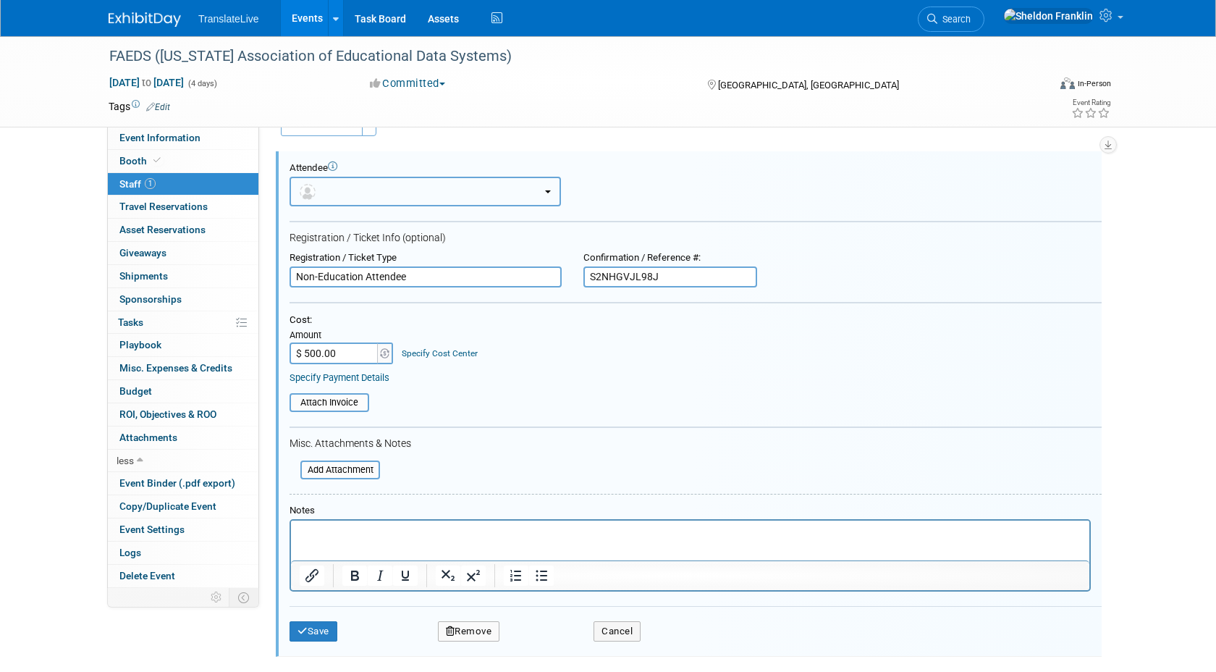
click at [337, 191] on button "button" at bounding box center [424, 192] width 271 height 30
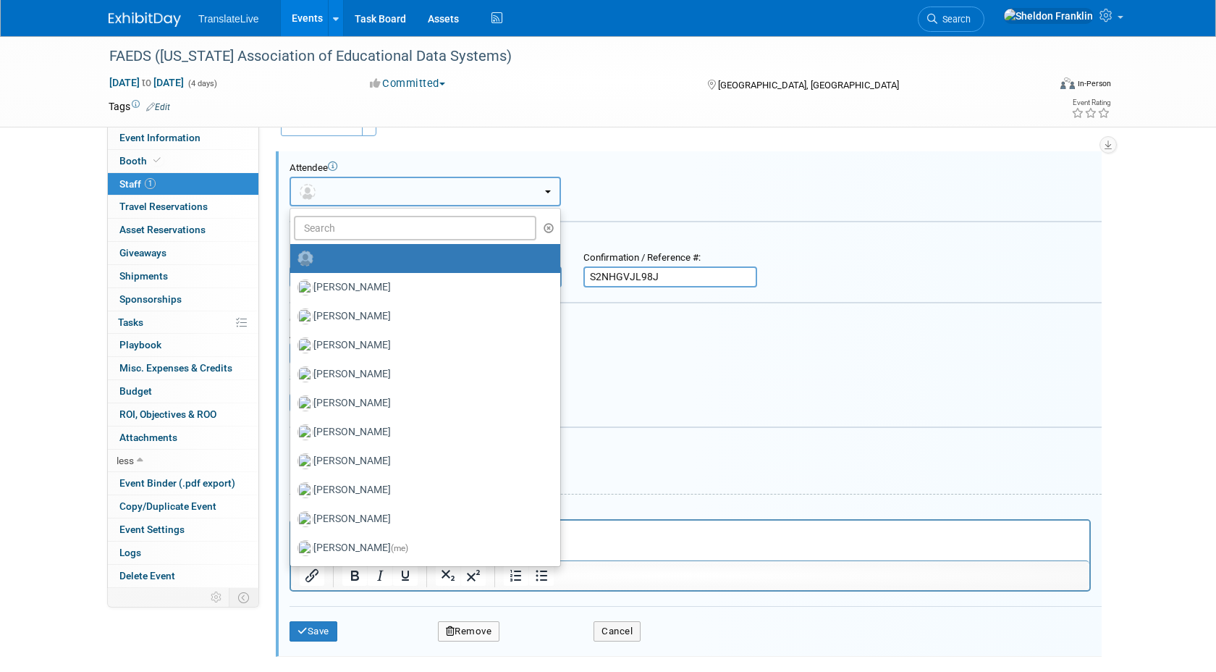
click at [380, 193] on button "button" at bounding box center [424, 192] width 271 height 30
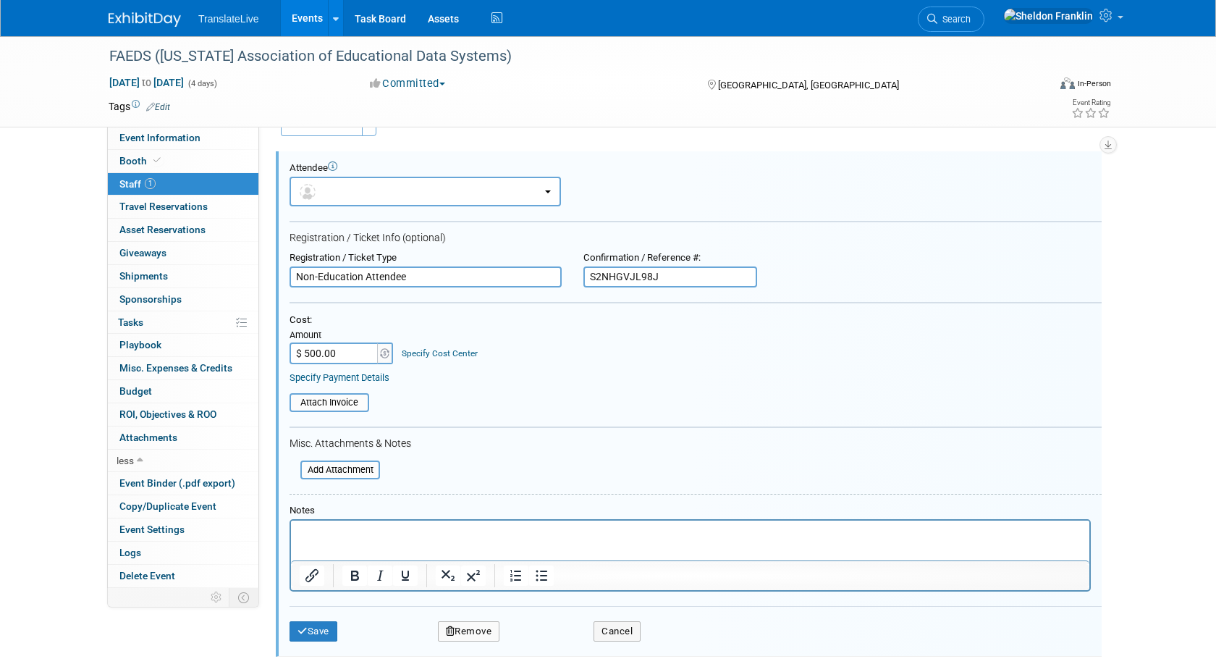
click at [666, 138] on div "Add Attendee Toggle Dropdown Quick -Tag Attendees Apply X select all cancel Edit" at bounding box center [689, 384] width 816 height 543
click at [399, 530] on p "Rich Text Area. Press ALT-0 for help." at bounding box center [691, 533] width 782 height 14
click at [316, 636] on button "Save" at bounding box center [313, 631] width 48 height 20
